Goal: Transaction & Acquisition: Purchase product/service

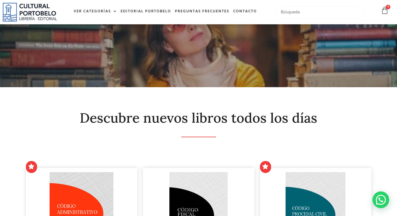
click at [284, 14] on input "text" at bounding box center [320, 12] width 89 height 12
type input "telefono"
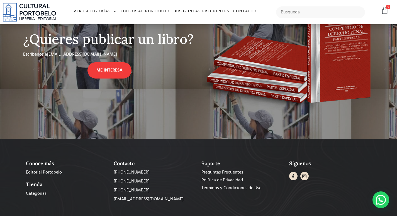
scroll to position [283, 0]
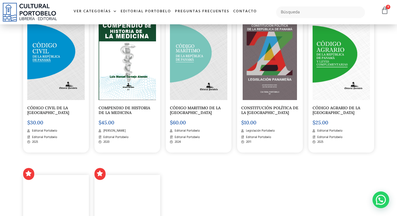
scroll to position [725, 0]
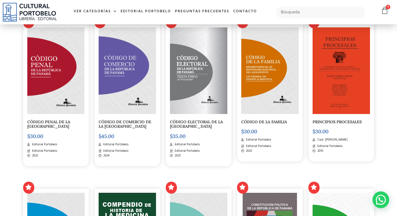
drag, startPoint x: 248, startPoint y: 166, endPoint x: 253, endPoint y: 164, distance: 5.4
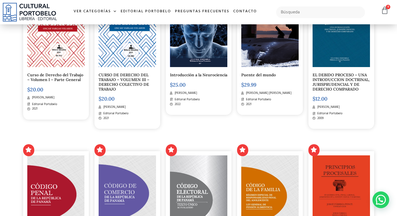
drag, startPoint x: 227, startPoint y: 152, endPoint x: 231, endPoint y: 145, distance: 8.0
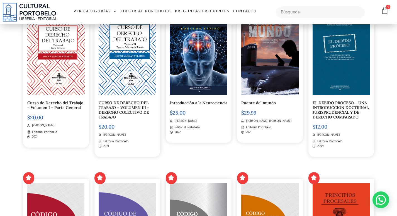
scroll to position [575, 0]
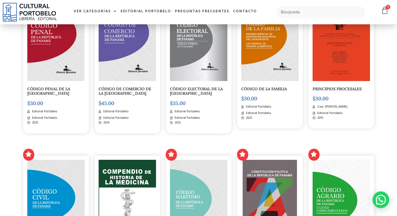
click at [397, 104] on section "Mas Vendidos LA CONVENCIÓN COLECTIVA DE TRABAJO $ 25.00 Oscar Vargas Velarde Ed…" at bounding box center [198, 34] width 397 height 888
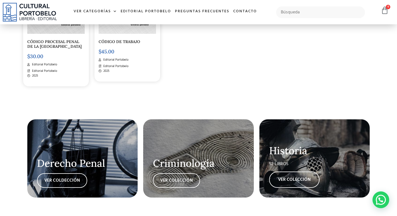
scroll to position [764, 0]
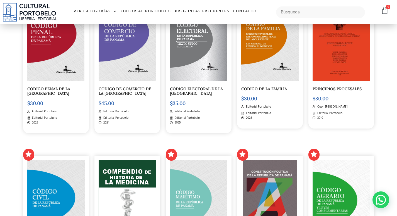
click at [396, 27] on section "Mas Vendidos LA CONVENCIÓN COLECTIVA DE TRABAJO $ 25.00 Oscar Vargas Velarde Ed…" at bounding box center [198, 34] width 397 height 888
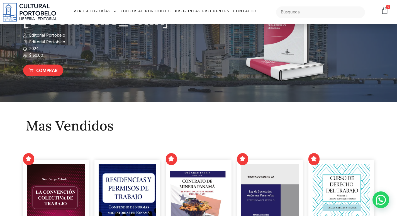
scroll to position [0, 0]
